Goal: Information Seeking & Learning: Learn about a topic

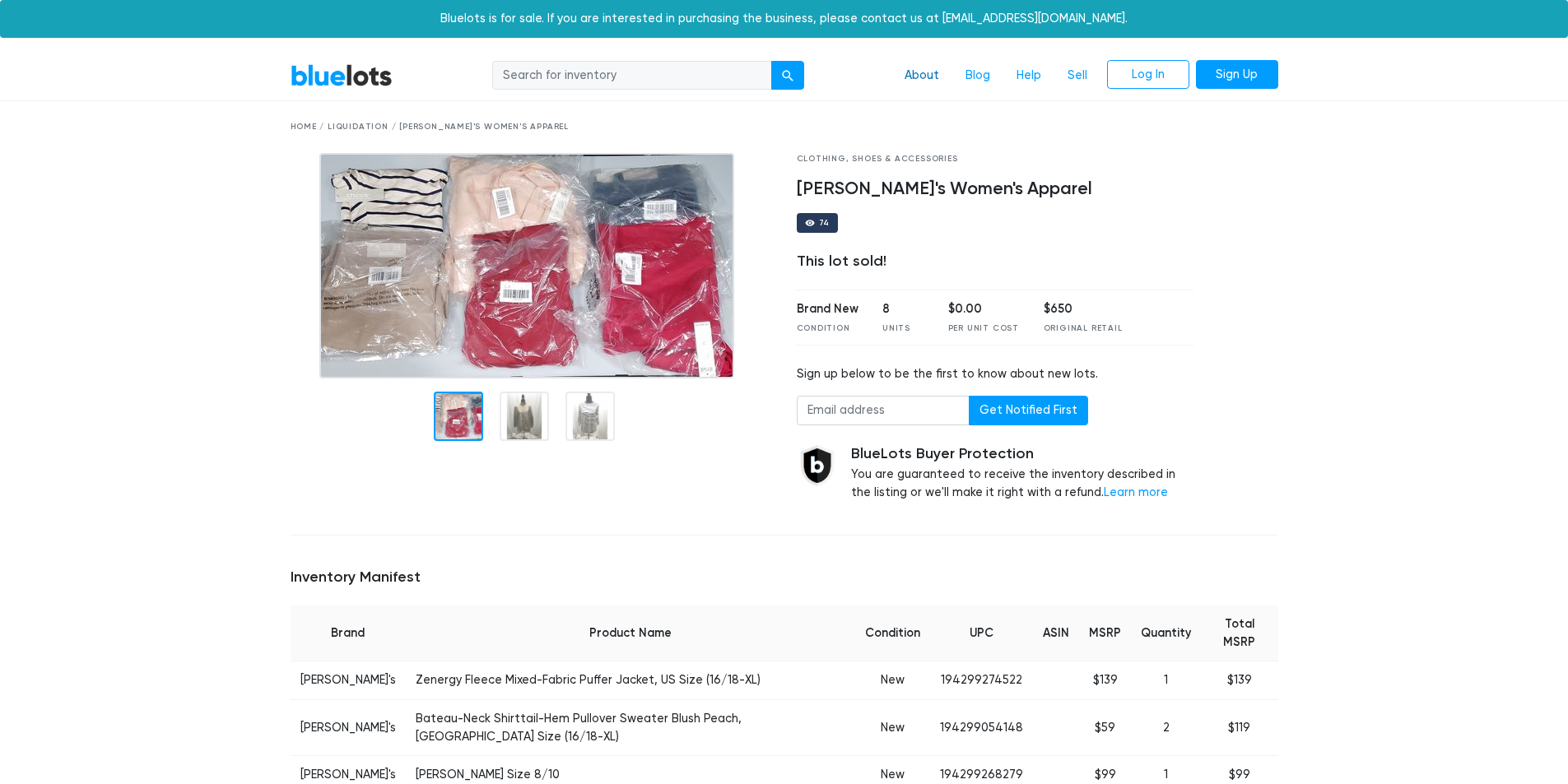
click at [935, 68] on link "About" at bounding box center [921, 76] width 60 height 32
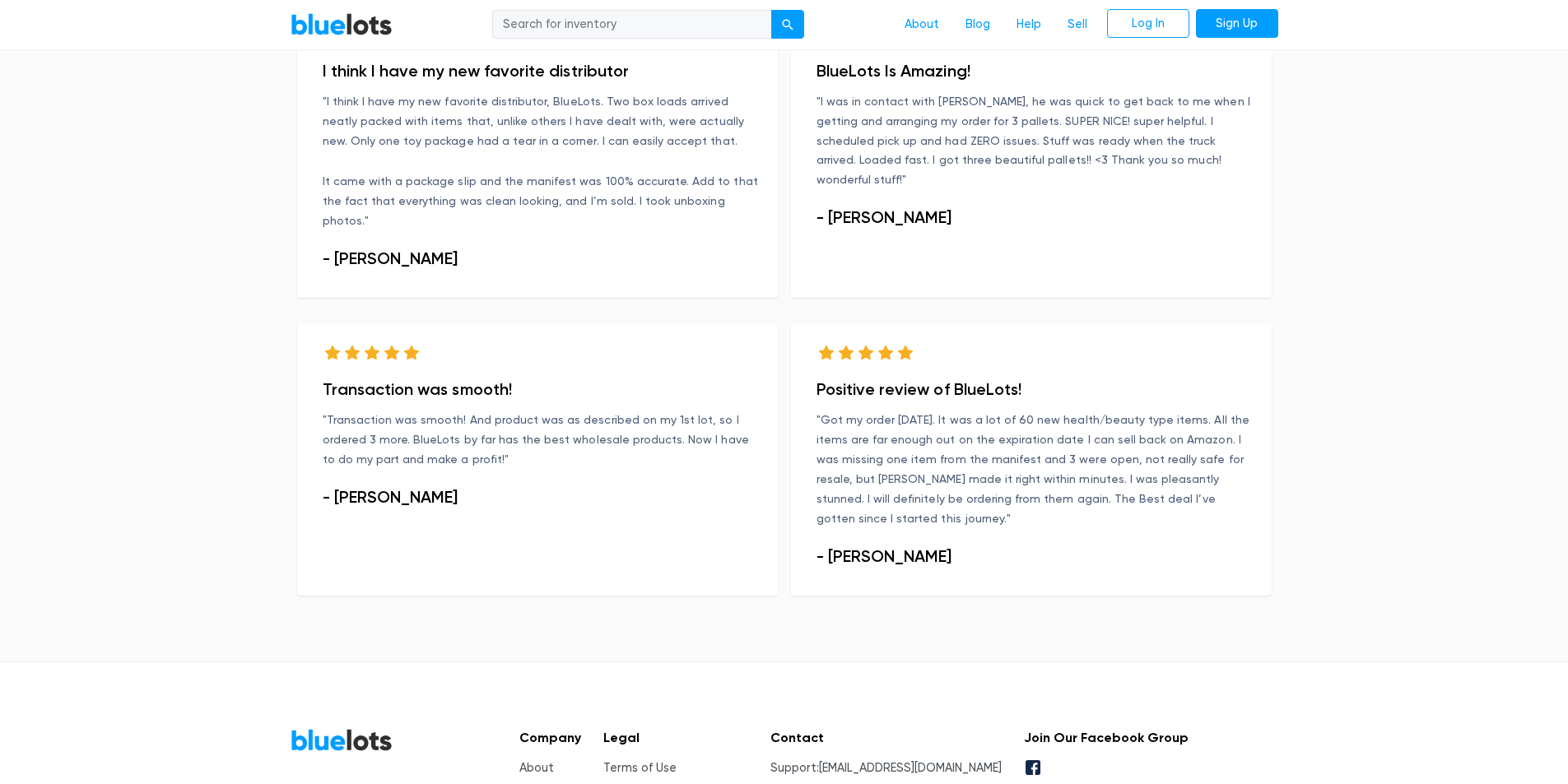
scroll to position [1060, 0]
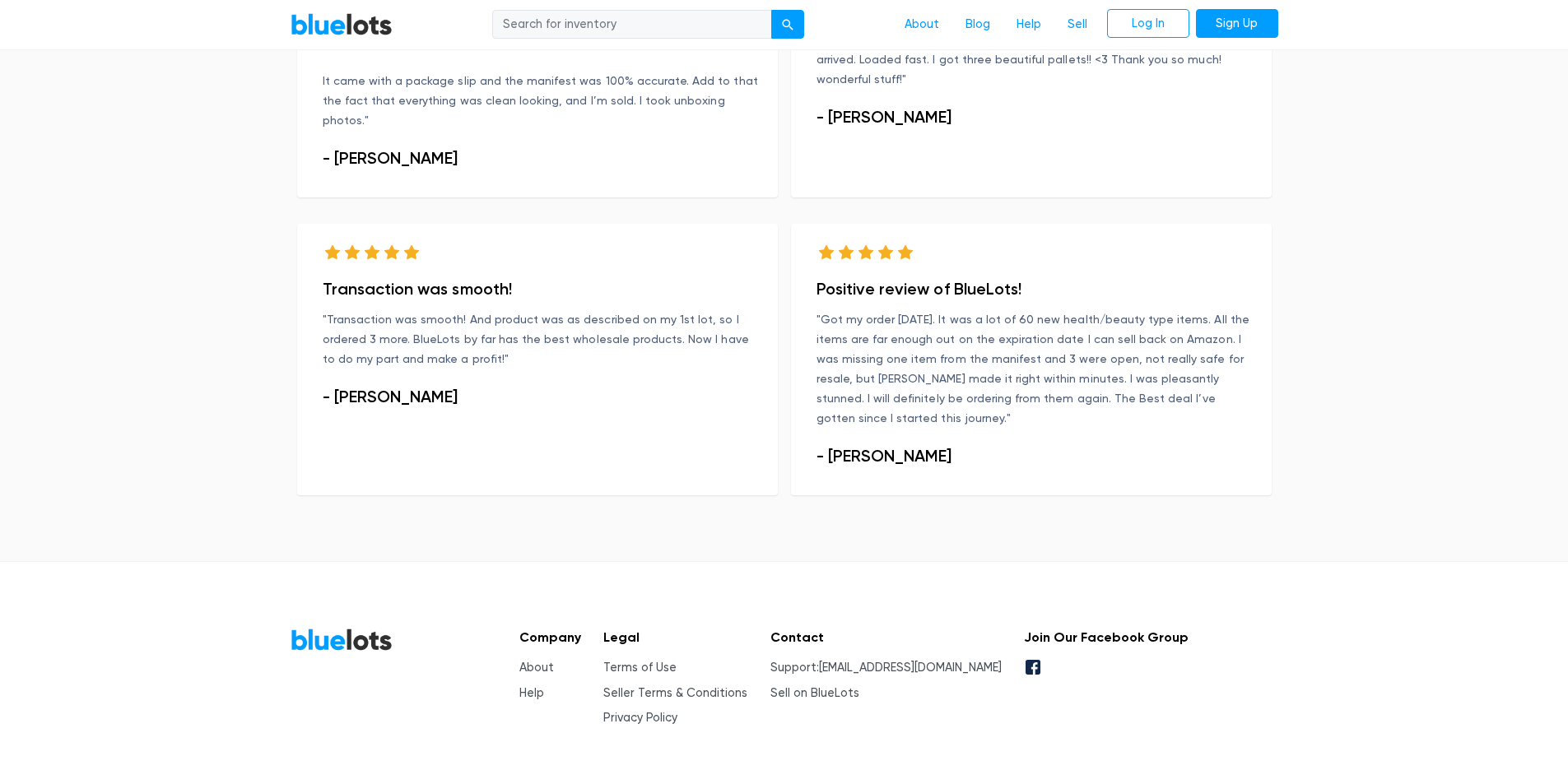
click at [511, 628] on div "Company About Help Legal Terms of Use Seller Terms & Conditions Privacy Policy …" at bounding box center [847, 677] width 683 height 100
click at [521, 660] on link "About" at bounding box center [537, 667] width 35 height 14
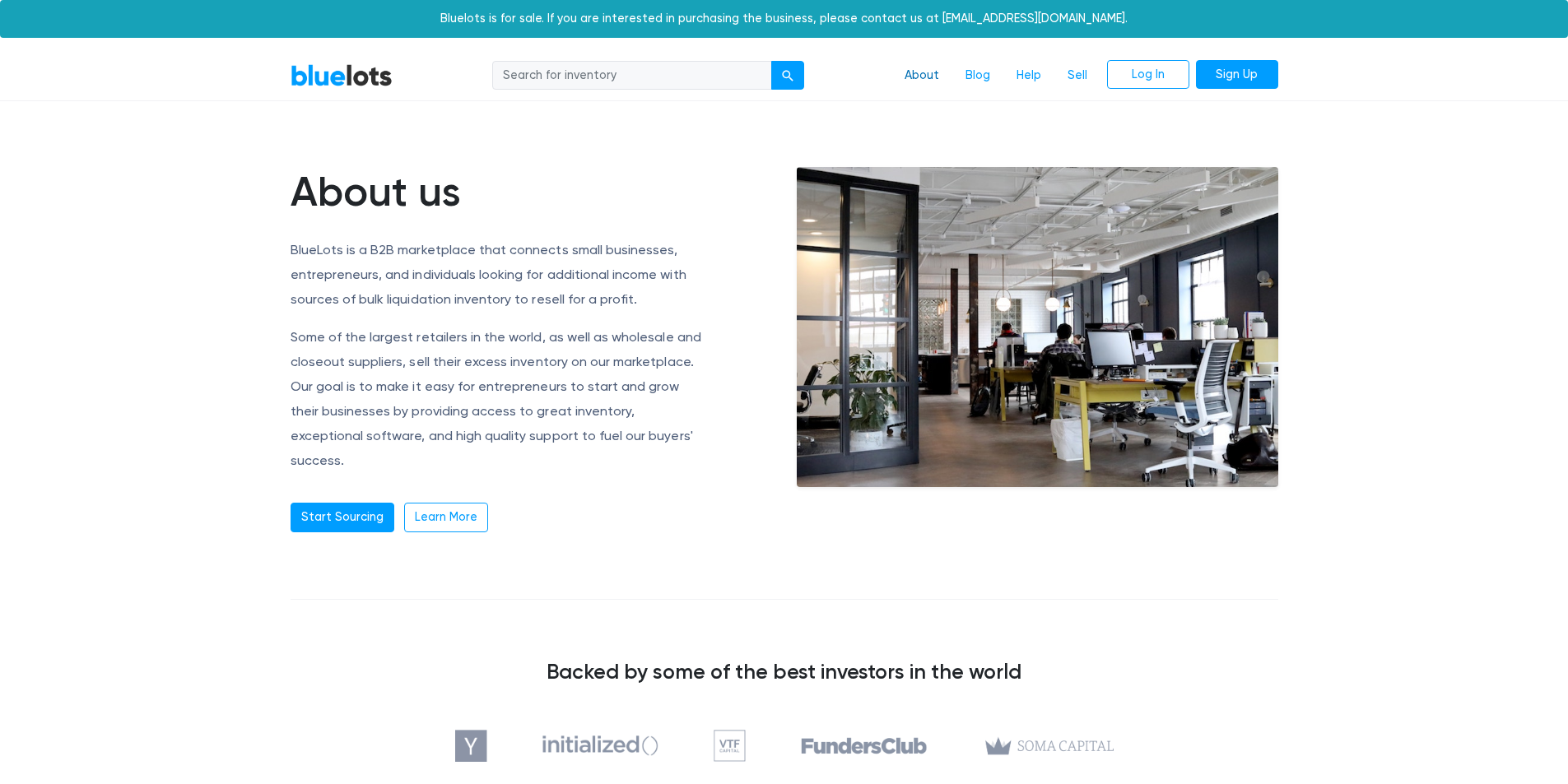
click at [934, 74] on link "About" at bounding box center [921, 76] width 60 height 32
click at [704, 77] on input "search" at bounding box center [631, 75] width 279 height 30
click at [612, 82] on input "search" at bounding box center [631, 75] width 279 height 30
type input "purses"
click at [771, 60] on button "submit" at bounding box center [787, 75] width 33 height 30
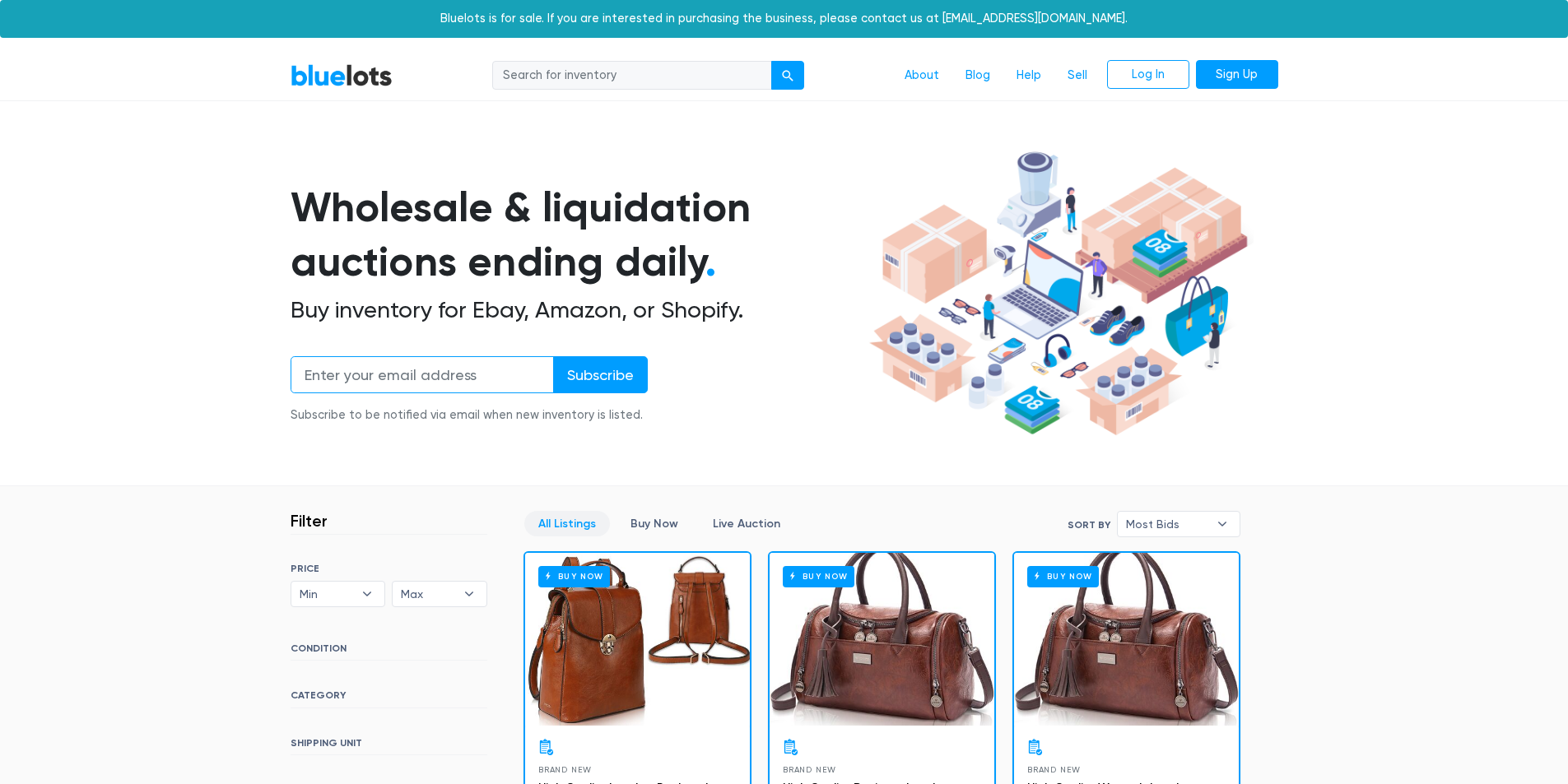
click at [451, 369] on input "email" at bounding box center [422, 374] width 263 height 37
click at [595, 81] on input "search" at bounding box center [631, 75] width 279 height 30
type input "chico's"
click at [771, 60] on button "submit" at bounding box center [787, 75] width 33 height 30
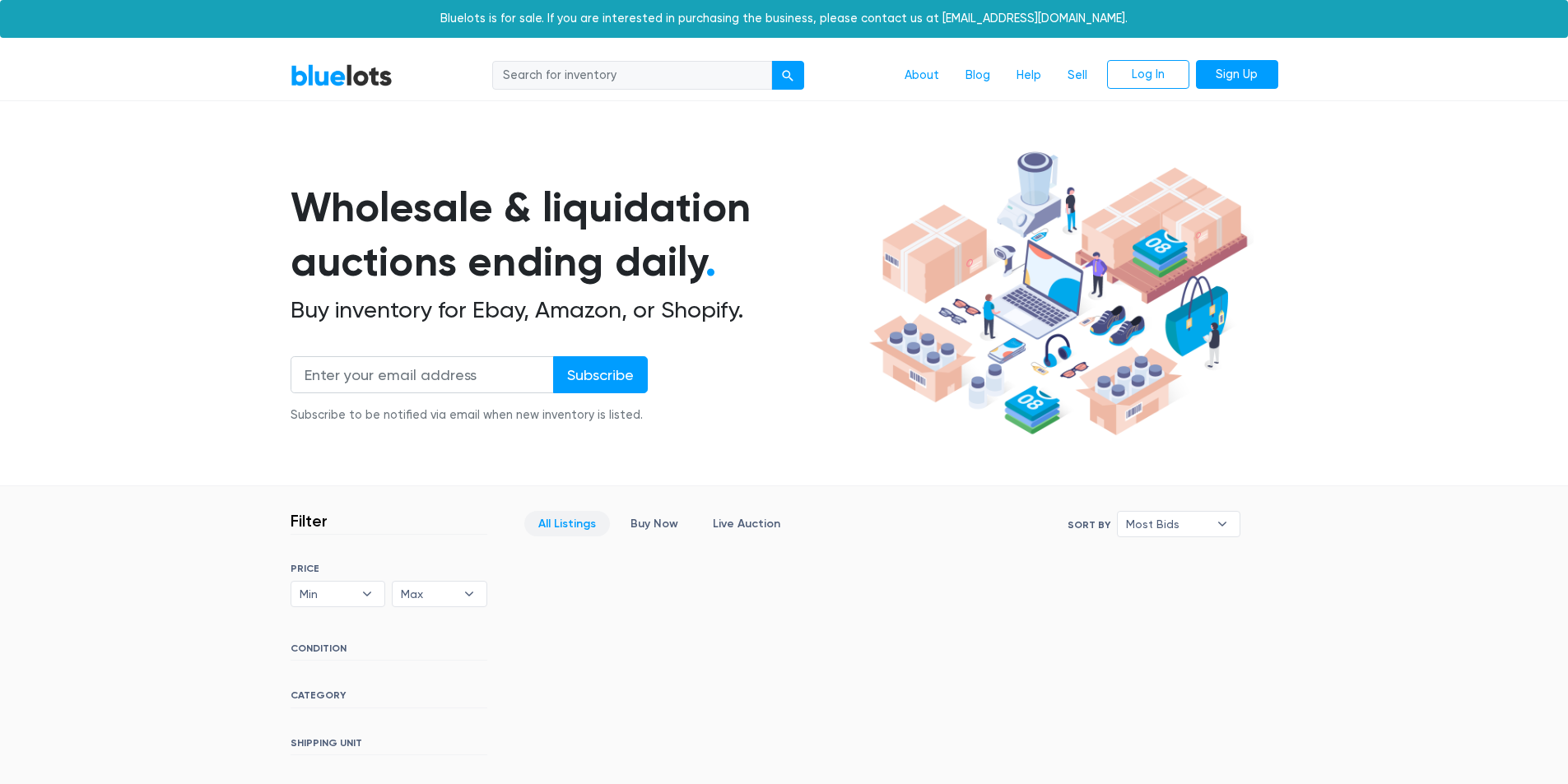
click at [628, 82] on input "search" at bounding box center [631, 75] width 279 height 30
type input "clothing"
click at [771, 60] on button "submit" at bounding box center [787, 75] width 33 height 30
